Goal: Information Seeking & Learning: Learn about a topic

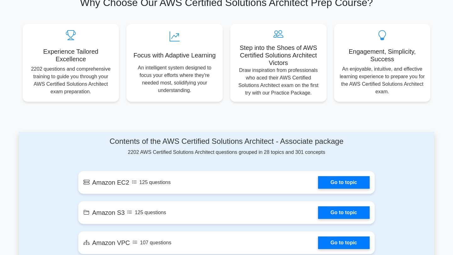
scroll to position [278, 0]
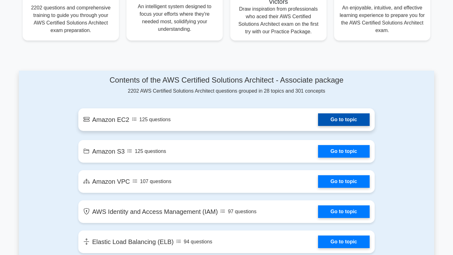
click at [348, 123] on link "Go to topic" at bounding box center [344, 119] width 52 height 13
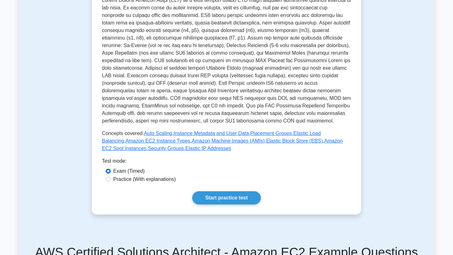
scroll to position [140, 0]
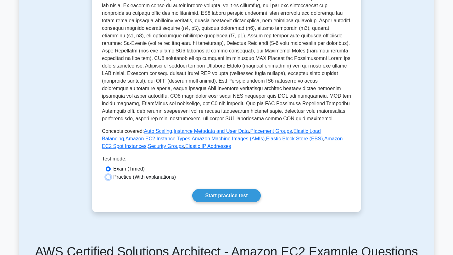
click at [109, 178] on input "Practice (With explanations)" at bounding box center [108, 177] width 5 height 5
radio input "true"
click at [223, 198] on link "Start practice test" at bounding box center [226, 195] width 68 height 13
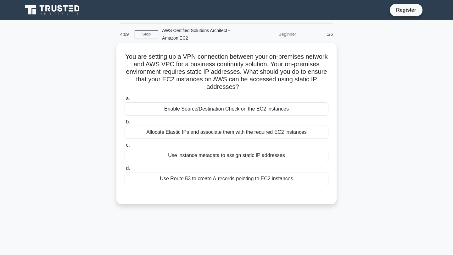
click at [238, 131] on div "Allocate Elastic IPs and associate them with the required EC2 instances" at bounding box center [226, 132] width 204 height 13
click at [124, 124] on input "b. Allocate Elastic IPs and associate them with the required EC2 instances" at bounding box center [124, 122] width 0 height 4
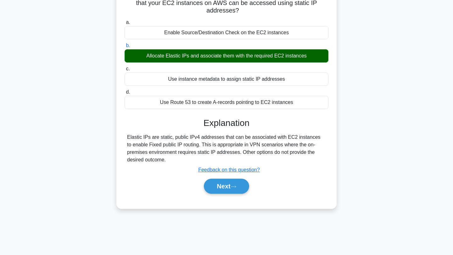
scroll to position [82, 0]
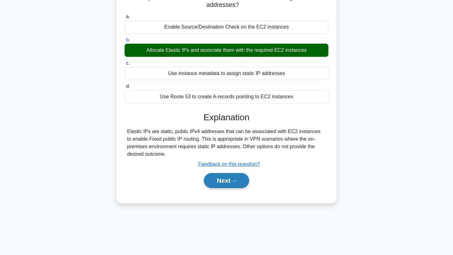
click at [218, 182] on button "Next" at bounding box center [226, 180] width 45 height 15
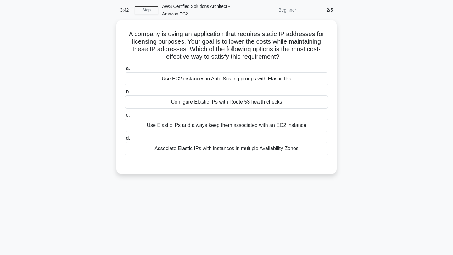
scroll to position [0, 0]
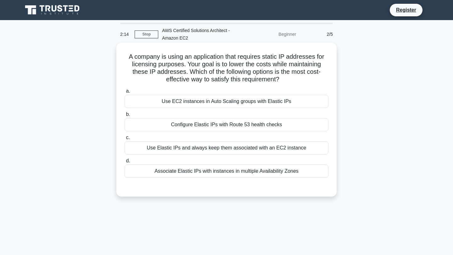
click at [192, 147] on div "Use Elastic IPs and always keep them associated with an EC2 instance" at bounding box center [226, 147] width 204 height 13
click at [124, 140] on input "c. Use Elastic IPs and always keep them associated with an EC2 instance" at bounding box center [124, 138] width 0 height 4
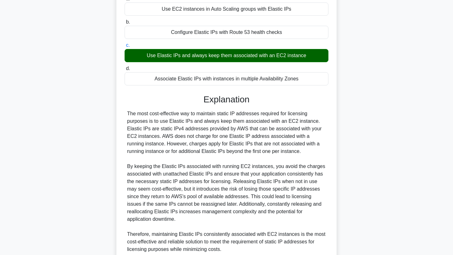
scroll to position [140, 0]
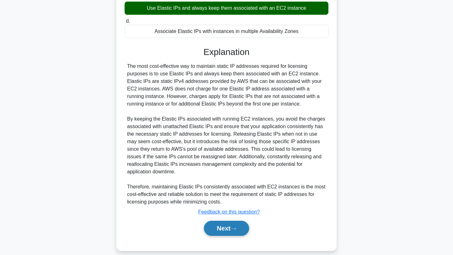
click at [214, 225] on button "Next" at bounding box center [226, 228] width 45 height 15
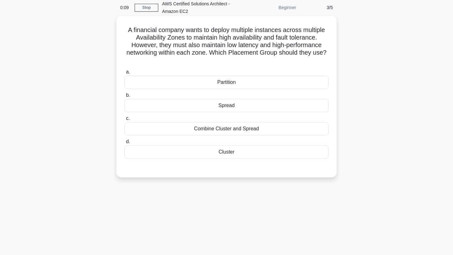
scroll to position [0, 0]
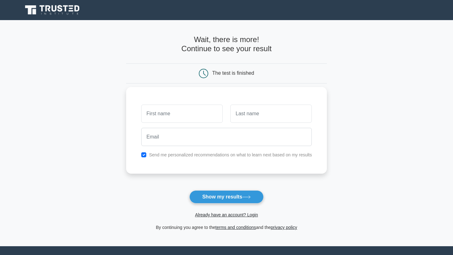
click at [187, 112] on input "text" at bounding box center [181, 114] width 81 height 18
type input "samreen"
click at [237, 115] on input "text" at bounding box center [270, 114] width 81 height 18
type input "zainab"
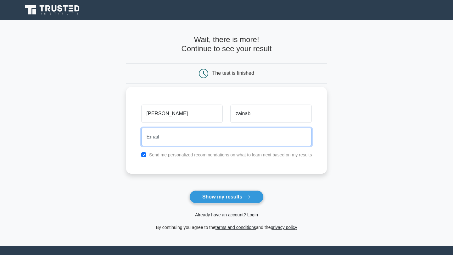
click at [247, 142] on input "email" at bounding box center [226, 137] width 171 height 18
type input "samreen@beiinghuman.com"
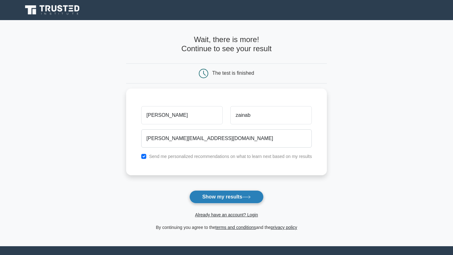
click at [219, 195] on button "Show my results" at bounding box center [226, 196] width 74 height 13
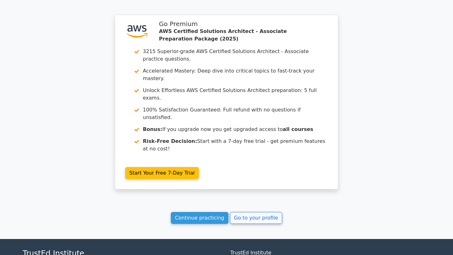
scroll to position [805, 0]
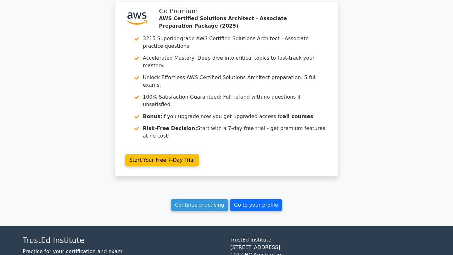
click at [251, 199] on link "Go to your profile" at bounding box center [256, 205] width 52 height 12
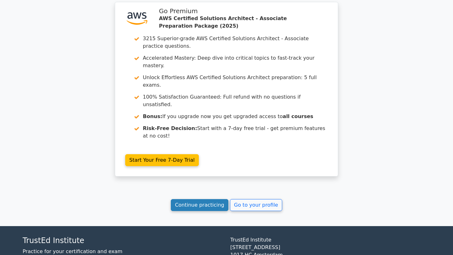
click at [204, 199] on link "Continue practicing" at bounding box center [200, 205] width 58 height 12
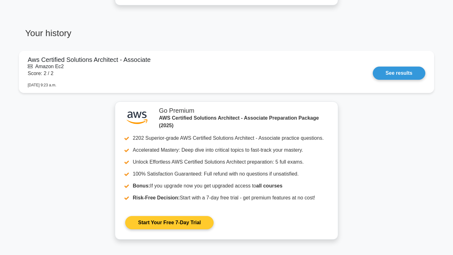
scroll to position [418, 0]
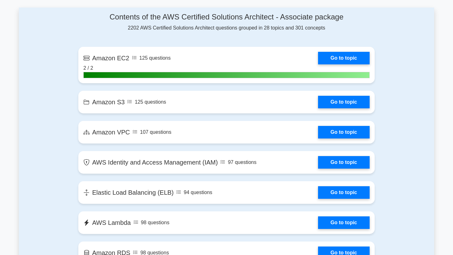
scroll to position [408, 0]
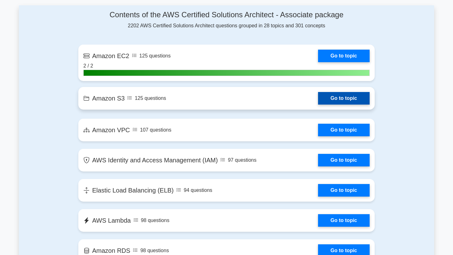
click at [343, 95] on link "Go to topic" at bounding box center [344, 98] width 52 height 13
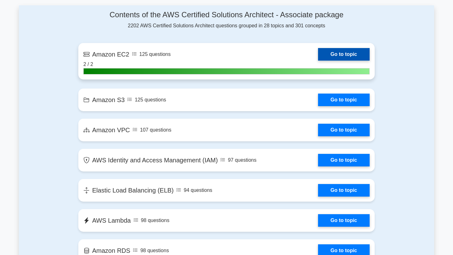
click at [359, 56] on link "Go to topic" at bounding box center [344, 54] width 52 height 13
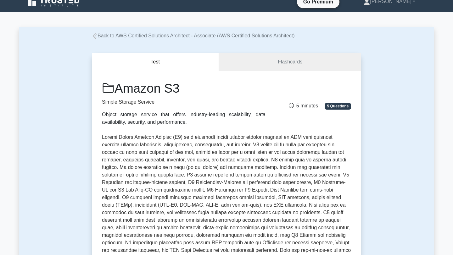
scroll to position [8, 0]
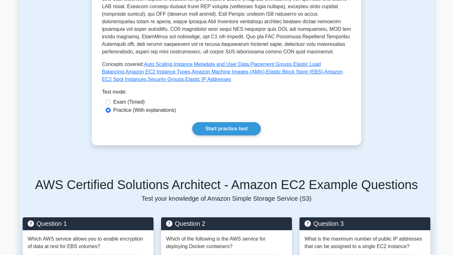
scroll to position [229, 0]
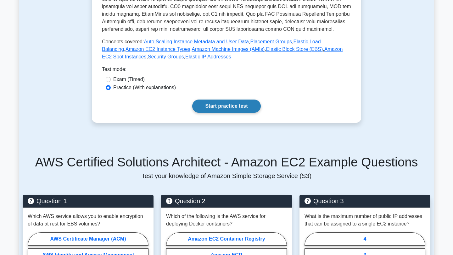
click at [252, 109] on link "Start practice test" at bounding box center [226, 106] width 68 height 13
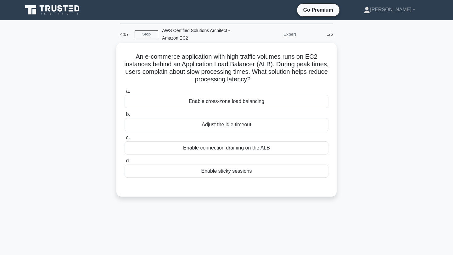
click at [226, 101] on div "Enable cross-zone load balancing" at bounding box center [226, 101] width 204 height 13
click at [124, 93] on input "a. Enable cross-zone load balancing" at bounding box center [124, 91] width 0 height 4
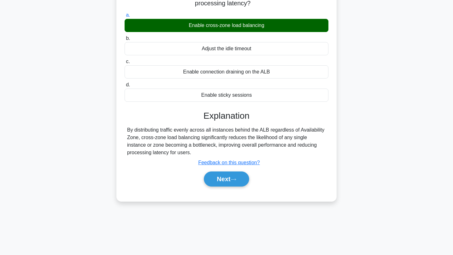
scroll to position [81, 0]
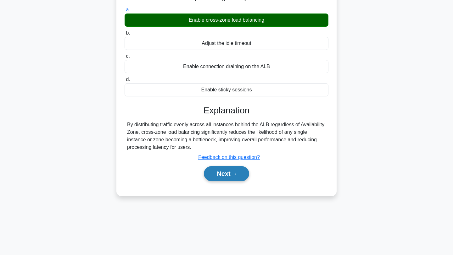
click at [230, 178] on button "Next" at bounding box center [226, 173] width 45 height 15
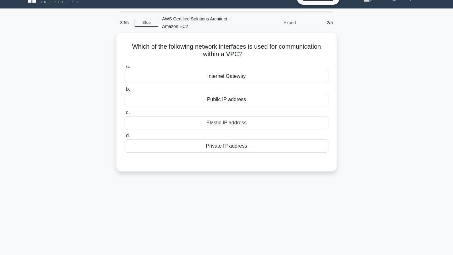
scroll to position [0, 0]
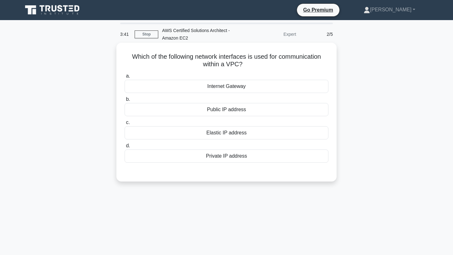
click at [243, 90] on div "Internet Gateway" at bounding box center [226, 86] width 204 height 13
click at [124, 78] on input "a. Internet Gateway" at bounding box center [124, 76] width 0 height 4
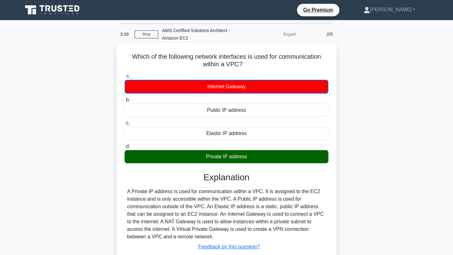
click at [226, 160] on div "Private IP address" at bounding box center [226, 156] width 204 height 13
click at [124, 149] on input "d. Private IP address" at bounding box center [124, 147] width 0 height 4
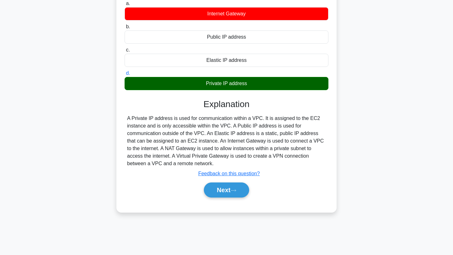
scroll to position [84, 0]
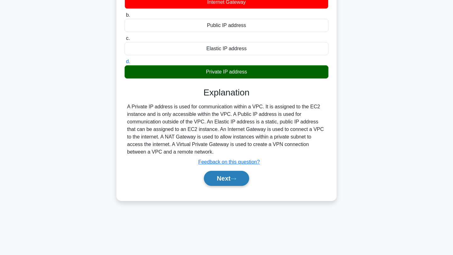
click at [224, 175] on button "Next" at bounding box center [226, 178] width 45 height 15
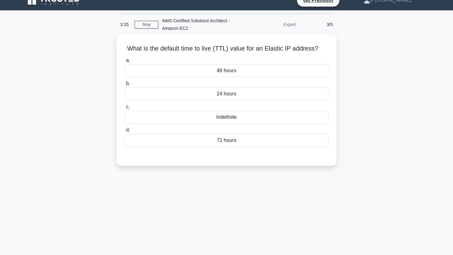
scroll to position [0, 0]
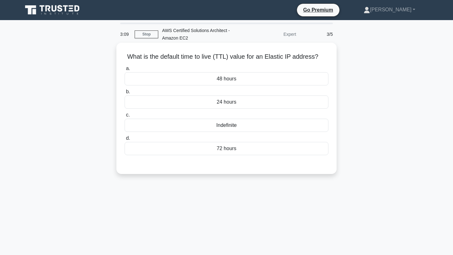
click at [233, 151] on div "72 hours" at bounding box center [226, 148] width 204 height 13
click at [124, 140] on input "d. 72 hours" at bounding box center [124, 138] width 0 height 4
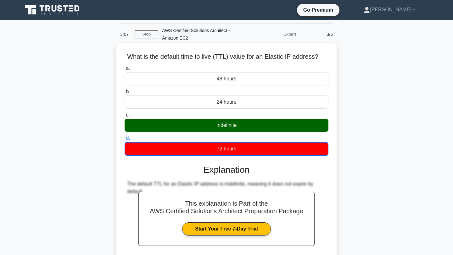
click at [236, 129] on div "Indefinite" at bounding box center [226, 125] width 204 height 13
click at [124, 117] on input "c. Indefinite" at bounding box center [124, 115] width 0 height 4
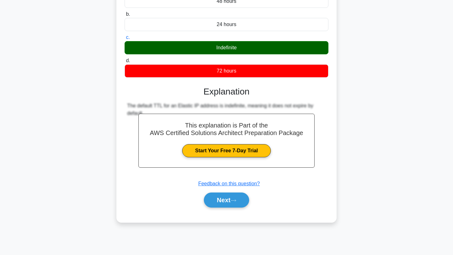
scroll to position [80, 0]
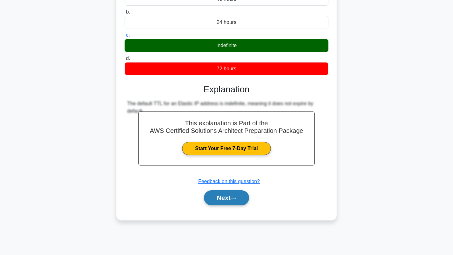
click at [228, 199] on button "Next" at bounding box center [226, 197] width 45 height 15
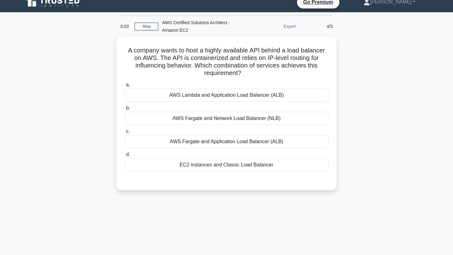
scroll to position [0, 0]
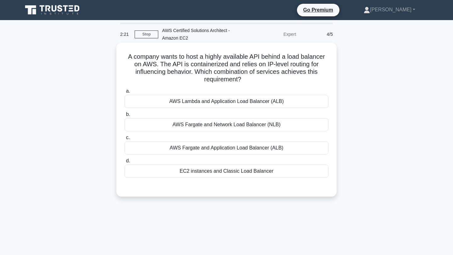
click at [247, 101] on div "AWS Lambda and Application Load Balancer (ALB)" at bounding box center [226, 101] width 204 height 13
click at [124, 93] on input "a. AWS Lambda and Application Load Balancer (ALB)" at bounding box center [124, 91] width 0 height 4
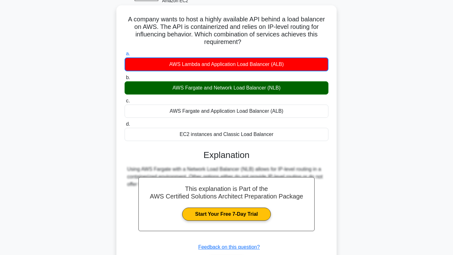
scroll to position [84, 0]
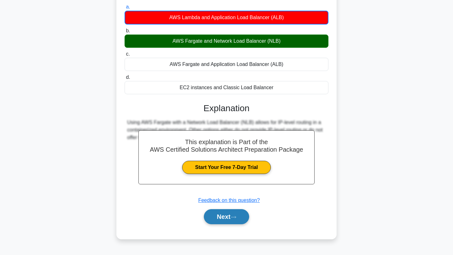
click at [218, 222] on button "Next" at bounding box center [226, 216] width 45 height 15
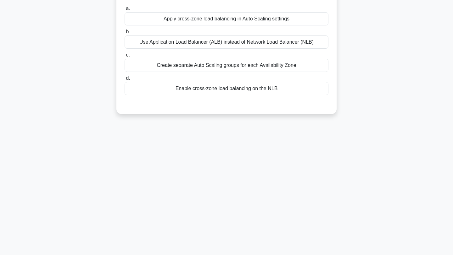
scroll to position [0, 0]
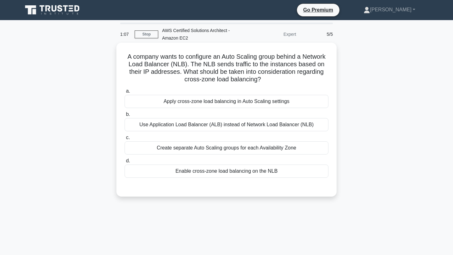
click at [208, 173] on div "Enable cross-zone load balancing on the NLB" at bounding box center [226, 171] width 204 height 13
click at [124, 163] on input "d. Enable cross-zone load balancing on the NLB" at bounding box center [124, 161] width 0 height 4
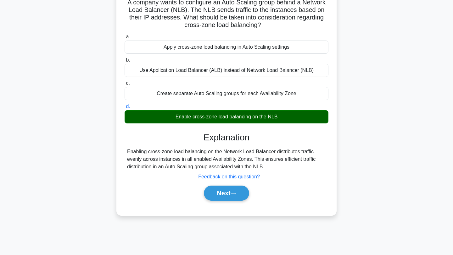
scroll to position [55, 0]
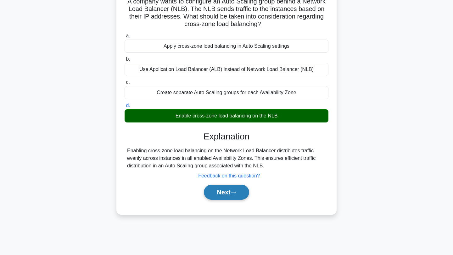
click at [226, 194] on button "Next" at bounding box center [226, 192] width 45 height 15
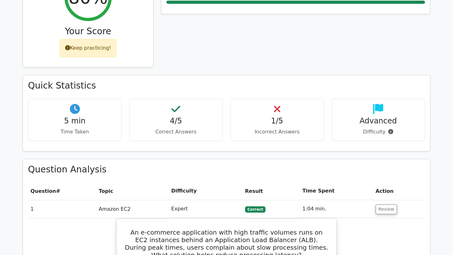
scroll to position [305, 0]
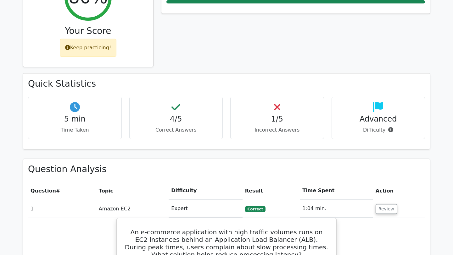
click at [369, 126] on p "Difficulty" at bounding box center [378, 130] width 83 height 8
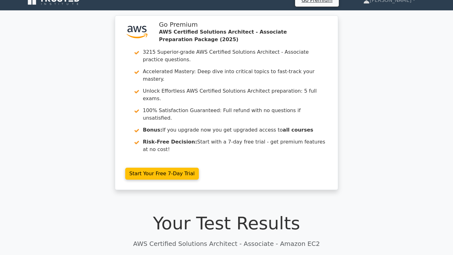
scroll to position [0, 0]
